Goal: Transaction & Acquisition: Book appointment/travel/reservation

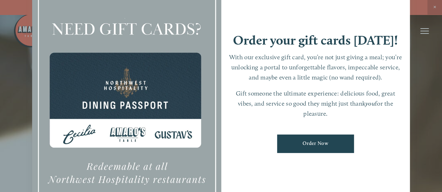
click at [433, 8] on div at bounding box center [221, 96] width 442 height 192
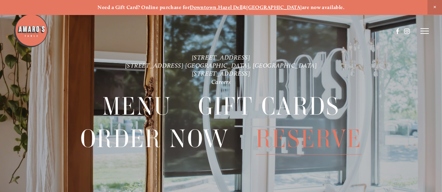
click at [295, 140] on span "Reserve" at bounding box center [309, 139] width 106 height 32
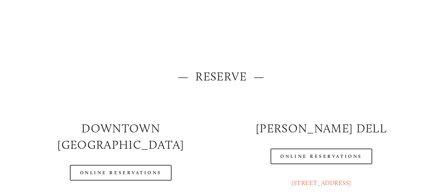
scroll to position [70, 0]
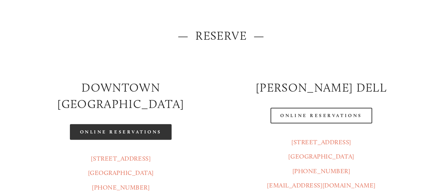
click at [119, 124] on link "Online Reservations" at bounding box center [120, 132] width 101 height 16
